Goal: Find specific page/section: Find specific page/section

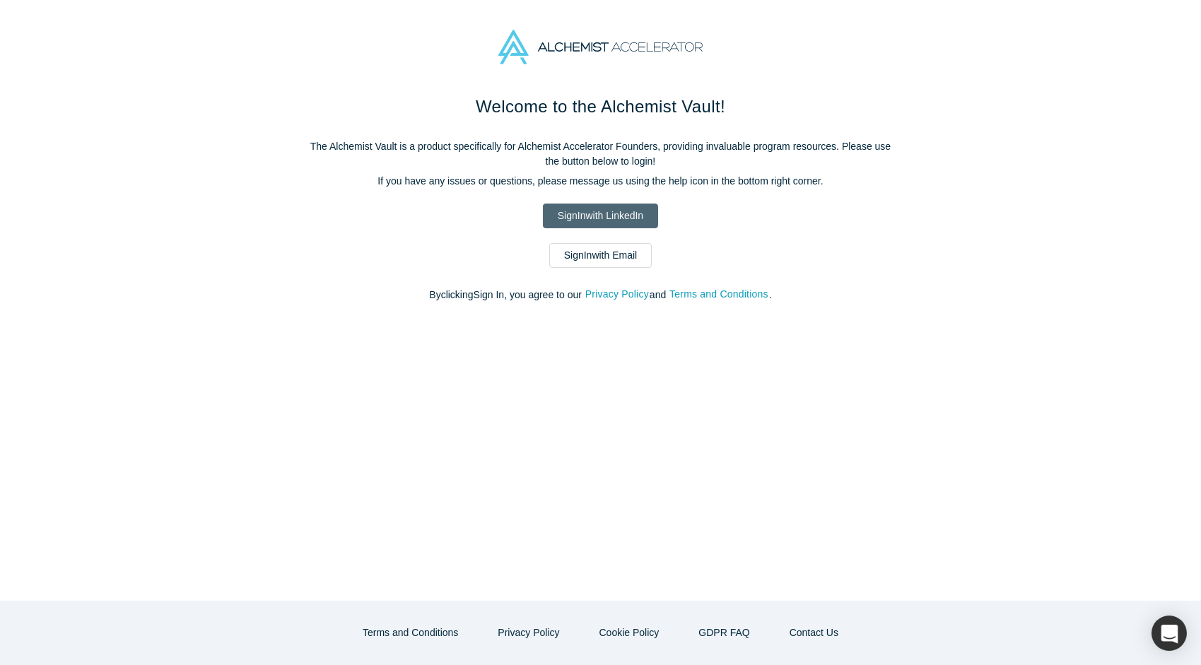
click at [628, 216] on link "Sign In with LinkedIn" at bounding box center [600, 216] width 115 height 25
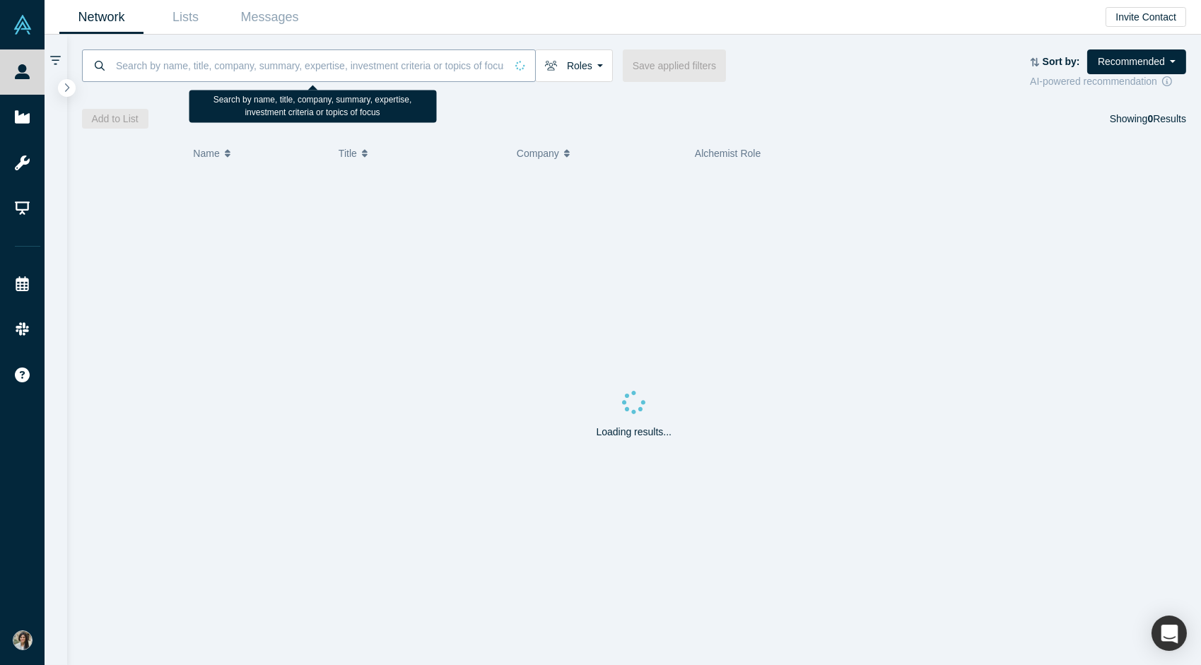
click at [208, 60] on input at bounding box center [310, 65] width 391 height 33
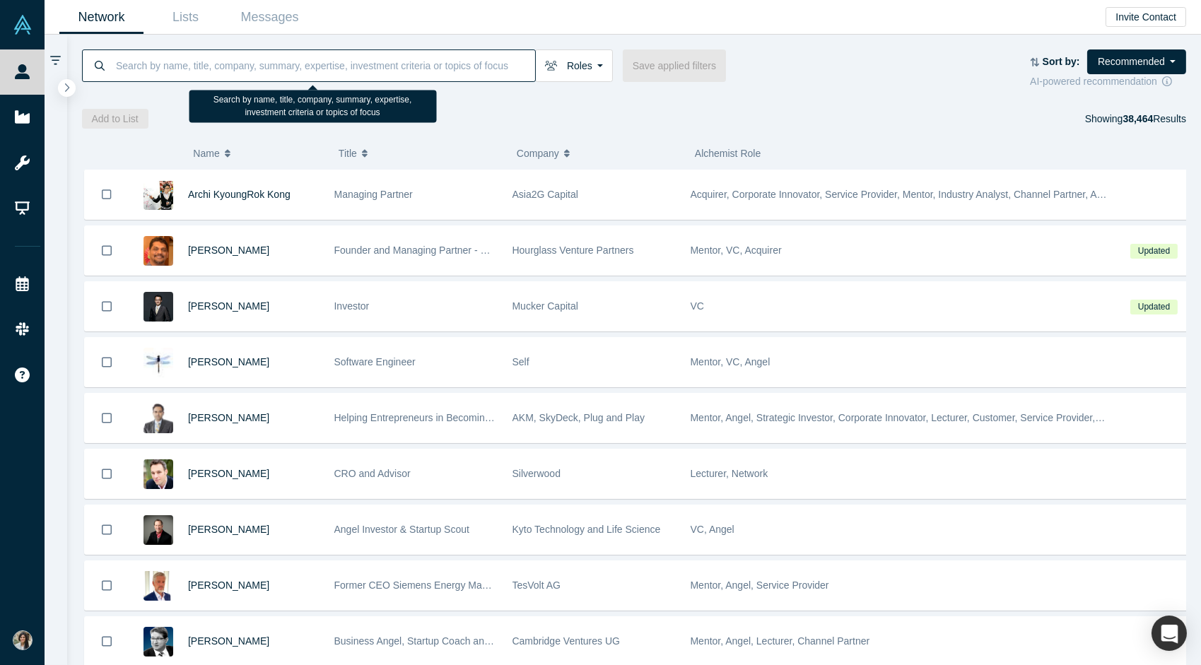
type input "[PERSON_NAME] ([PERSON_NAME]"
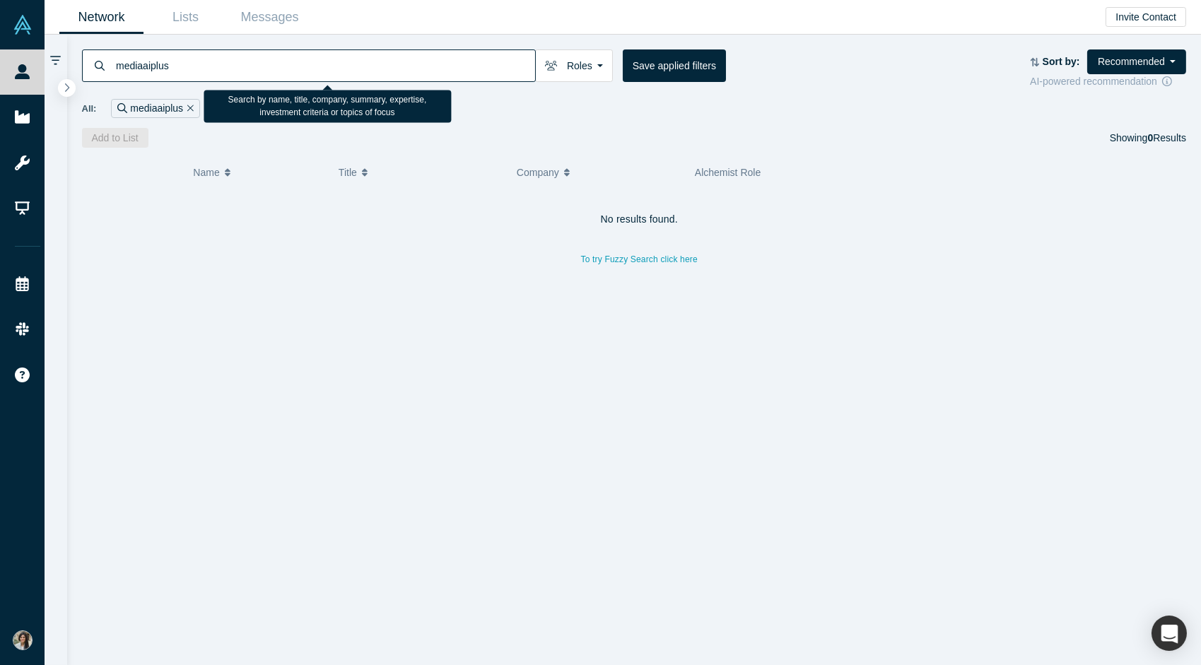
drag, startPoint x: 141, startPoint y: 68, endPoint x: 148, endPoint y: 69, distance: 7.2
click at [148, 69] on input "mediaaiplus" at bounding box center [325, 65] width 421 height 33
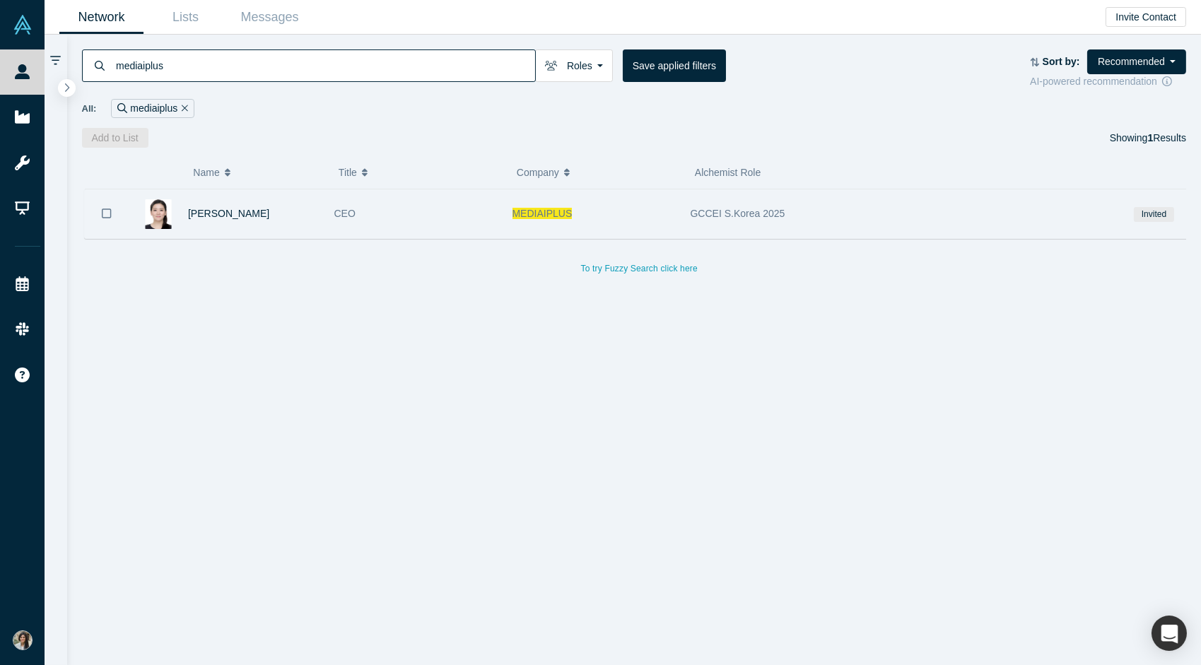
type input "mediaiplus"
click at [538, 217] on span "MEDIAIPLUS" at bounding box center [543, 213] width 60 height 11
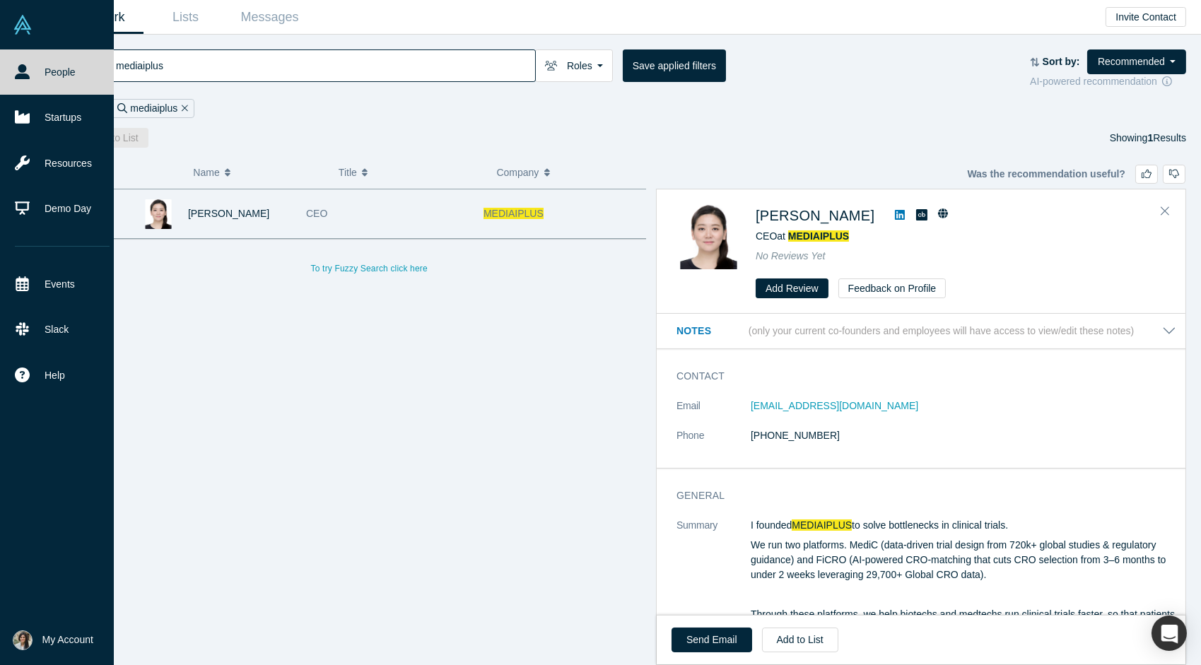
click at [49, 88] on link "People" at bounding box center [62, 71] width 124 height 45
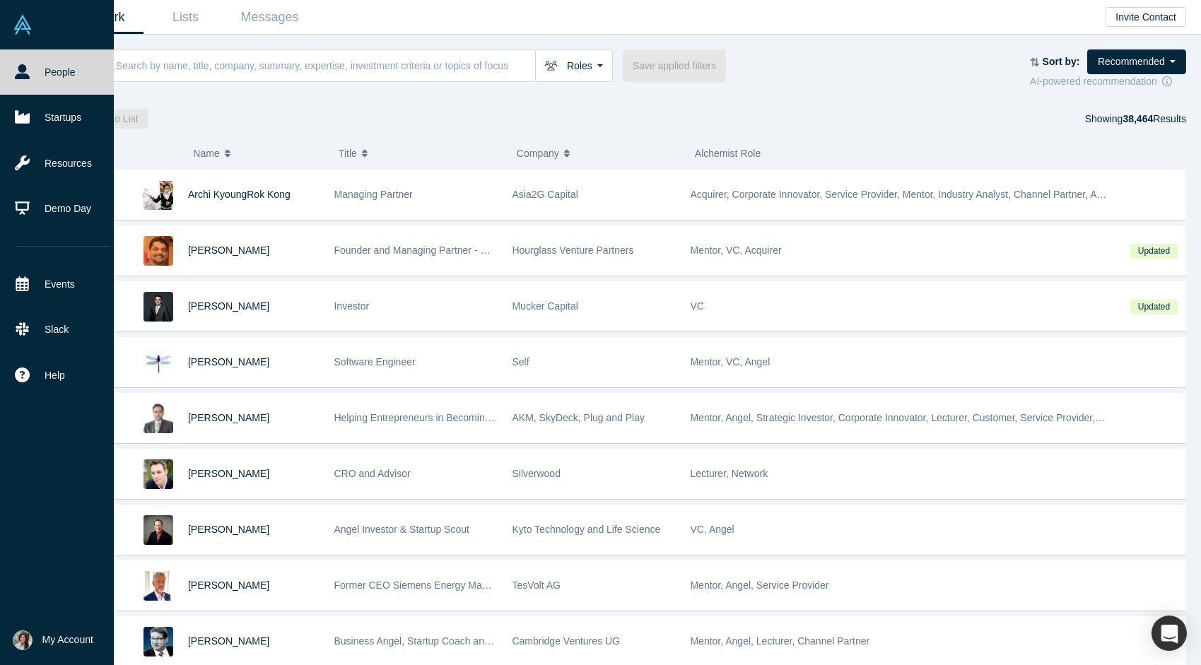
click at [30, 30] on img at bounding box center [23, 25] width 20 height 20
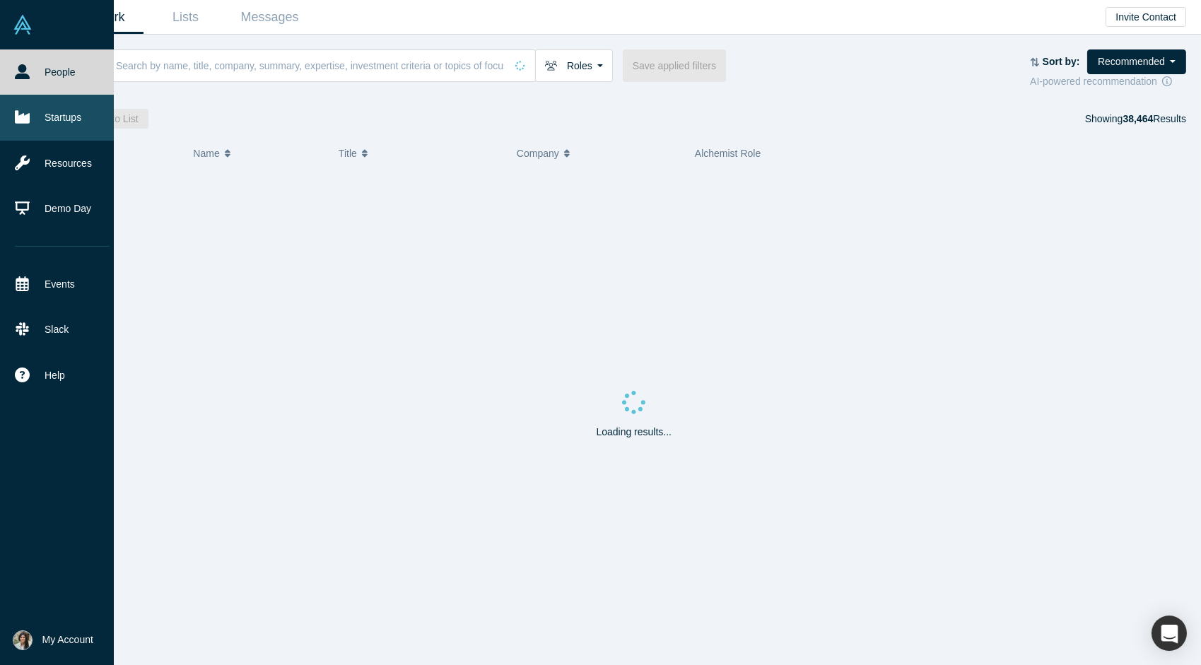
click at [76, 107] on link "Startups" at bounding box center [62, 117] width 124 height 45
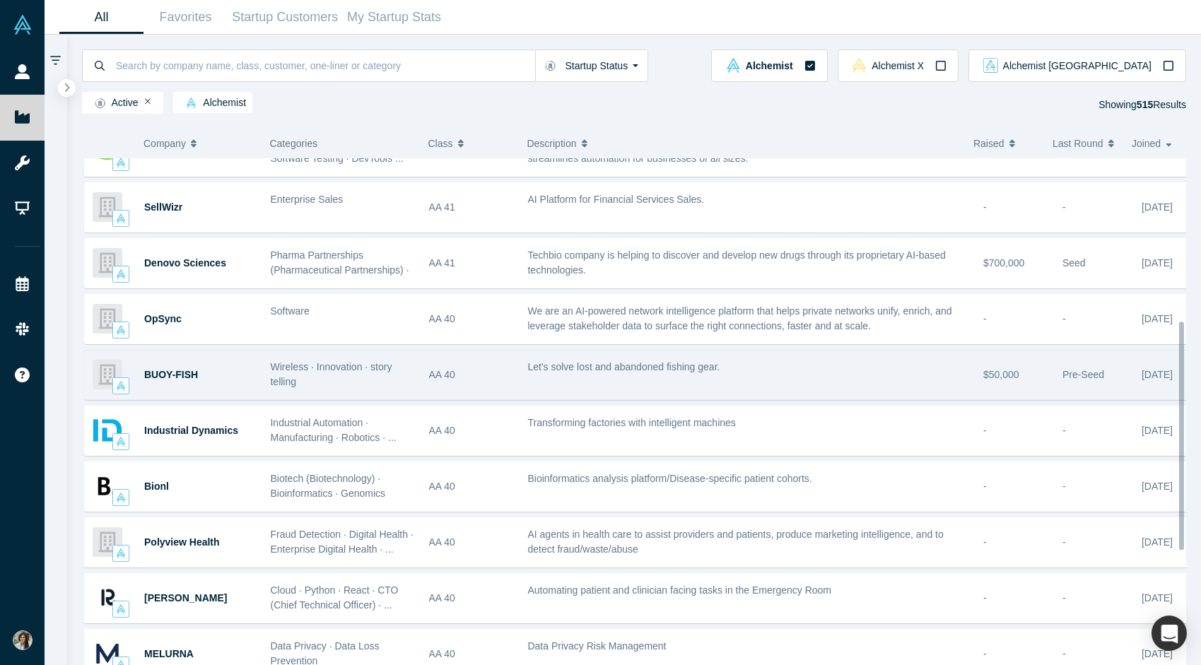
scroll to position [353, 0]
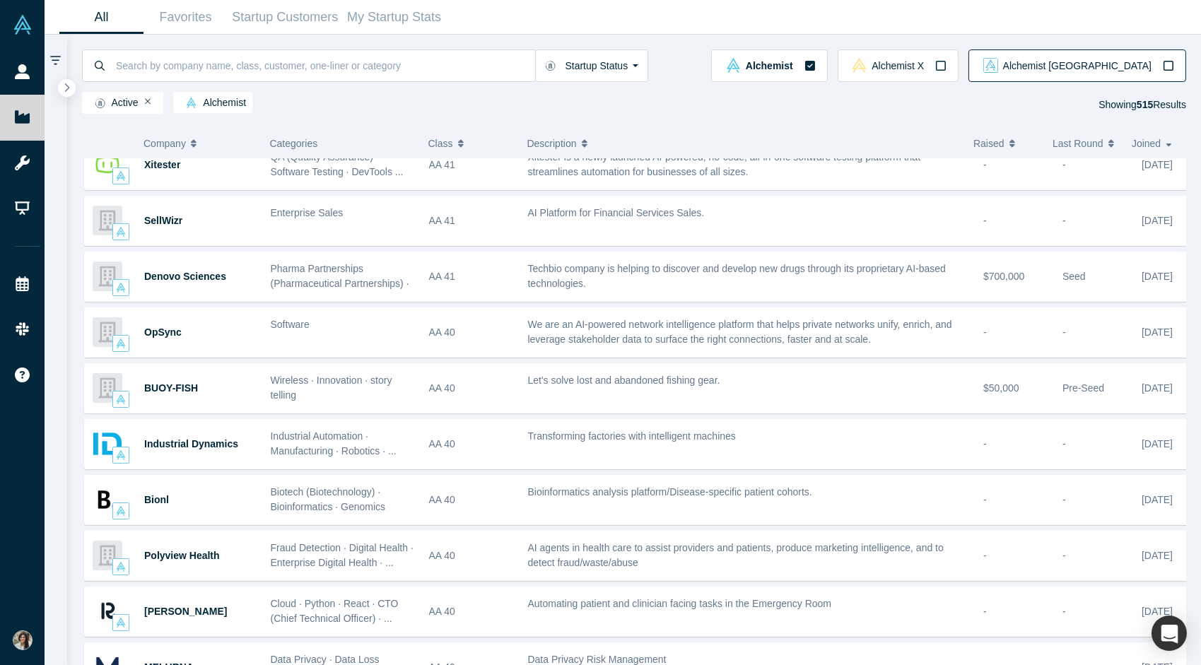
click at [1157, 66] on div "Alchemist Japan" at bounding box center [1077, 65] width 194 height 15
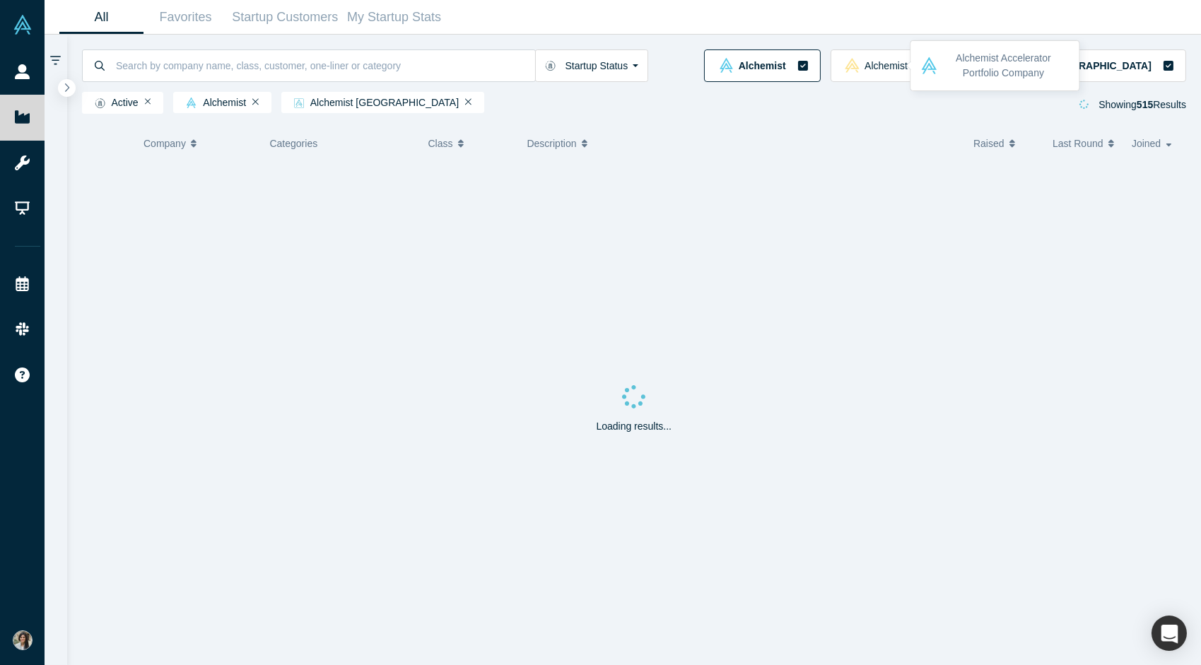
click at [808, 71] on div "Alchemist" at bounding box center [762, 65] width 92 height 15
